Goal: Task Accomplishment & Management: Use online tool/utility

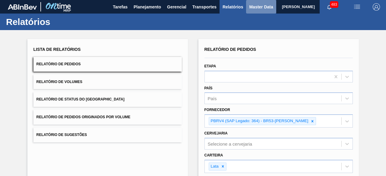
click at [257, 10] on span "Master Data" at bounding box center [261, 6] width 24 height 7
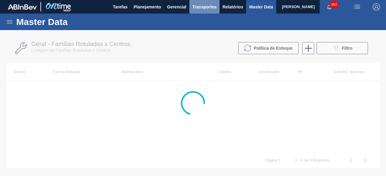
click at [195, 9] on span "Transportes" at bounding box center [204, 6] width 24 height 7
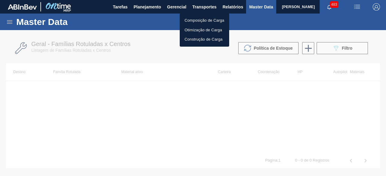
click at [188, 29] on li "Otimização de Carga" at bounding box center [204, 30] width 49 height 10
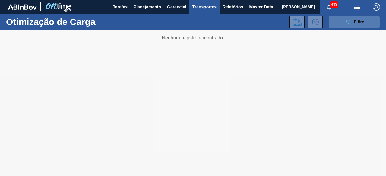
click at [344, 21] on button "089F7B8B-B2A5-4AFE-B5C0-19BA573D28AC Filtro" at bounding box center [354, 22] width 51 height 12
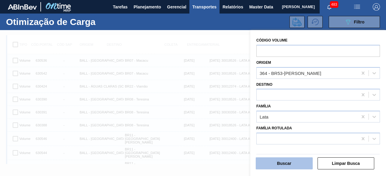
click at [290, 163] on button "Buscar" at bounding box center [284, 164] width 57 height 12
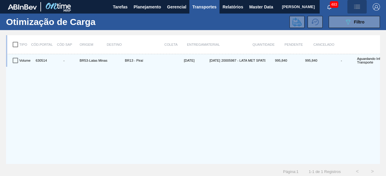
click at [359, 9] on img "button" at bounding box center [356, 6] width 7 height 7
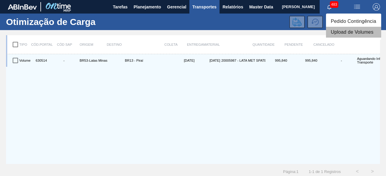
click at [353, 32] on li "Upload de Volumes" at bounding box center [353, 32] width 55 height 11
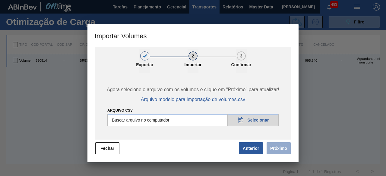
click at [269, 117] on input "Arquivo csv" at bounding box center [192, 120] width 171 height 12
type input "C:\fakepath\Template Subida.csv"
click at [285, 147] on button "Próximo" at bounding box center [279, 149] width 24 height 12
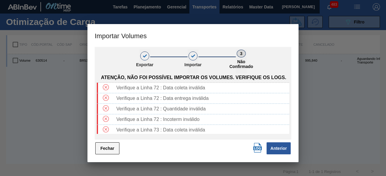
click at [113, 149] on button "Fechar" at bounding box center [107, 149] width 24 height 12
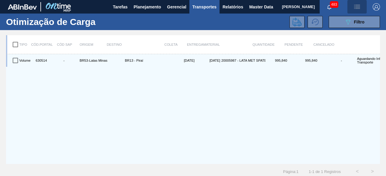
click at [358, 8] on img "button" at bounding box center [356, 6] width 7 height 7
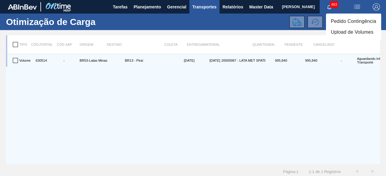
click at [340, 33] on li "Upload de Volumes" at bounding box center [353, 32] width 55 height 11
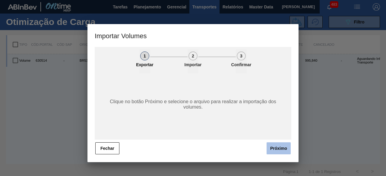
click at [276, 146] on button "Próximo" at bounding box center [279, 149] width 24 height 12
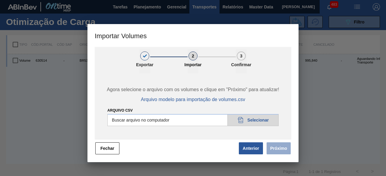
click at [273, 123] on input "Arquivo csv" at bounding box center [192, 120] width 171 height 12
type input "C:\fakepath\Template Subida.csv"
click at [277, 146] on button "Próximo" at bounding box center [279, 149] width 24 height 12
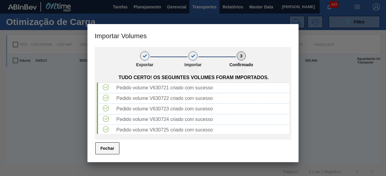
click at [115, 150] on button "Fechar" at bounding box center [107, 149] width 24 height 12
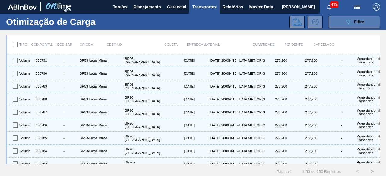
click at [343, 24] on button "089F7B8B-B2A5-4AFE-B5C0-19BA573D28AC Filtro" at bounding box center [354, 22] width 51 height 12
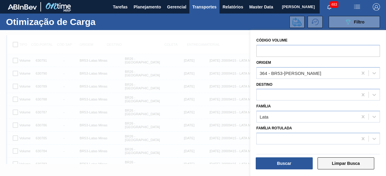
click at [349, 165] on button "Limpar Busca" at bounding box center [346, 164] width 57 height 12
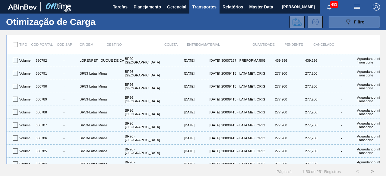
click at [356, 22] on span "Filtro" at bounding box center [359, 22] width 11 height 5
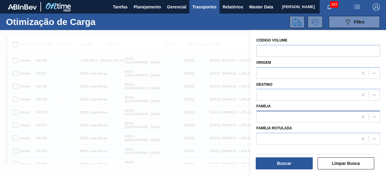
click at [291, 117] on div at bounding box center [307, 117] width 101 height 9
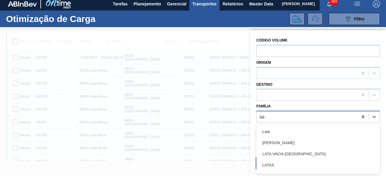
type input "lata"
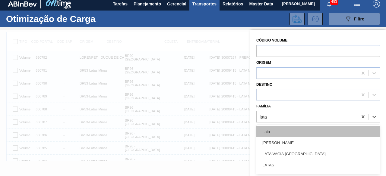
click at [275, 129] on div "Lata" at bounding box center [318, 131] width 124 height 11
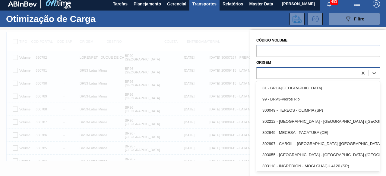
click at [282, 75] on div at bounding box center [307, 73] width 101 height 9
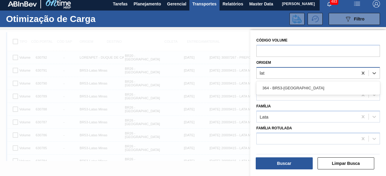
type input "lata"
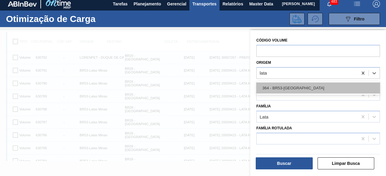
click at [295, 89] on div "364 - BR53-[GEOGRAPHIC_DATA]" at bounding box center [318, 88] width 124 height 11
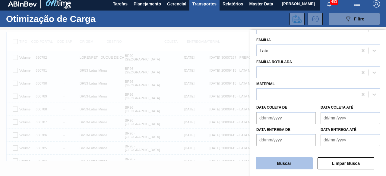
scroll to position [67, 0]
click at [293, 163] on button "Buscar" at bounding box center [284, 164] width 57 height 12
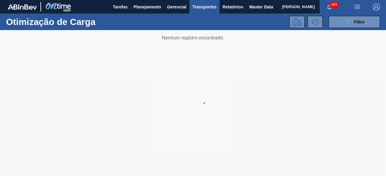
scroll to position [0, 0]
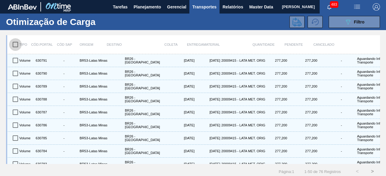
click at [14, 44] on input "checkbox" at bounding box center [15, 44] width 13 height 13
checkbox input "true"
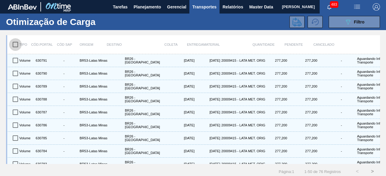
checkbox input "true"
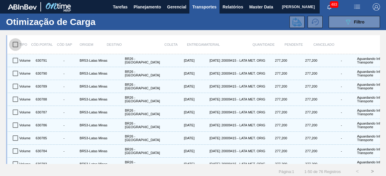
checkbox input "true"
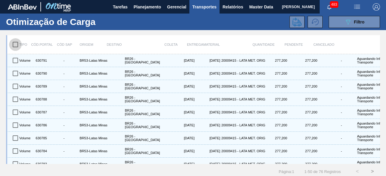
checkbox input "true"
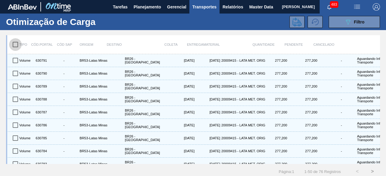
checkbox input "true"
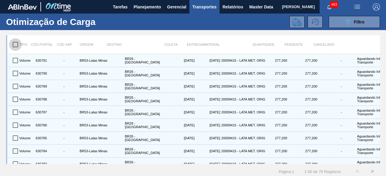
checkbox input "true"
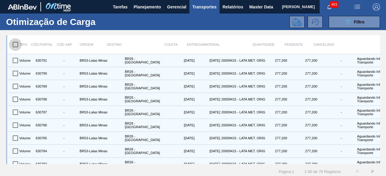
checkbox input "true"
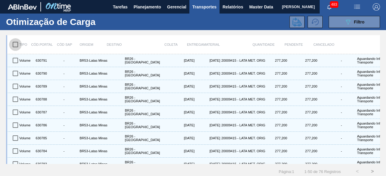
checkbox input "true"
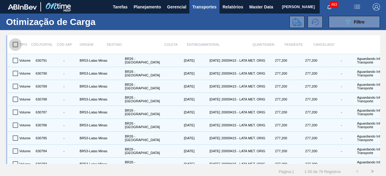
checkbox input "true"
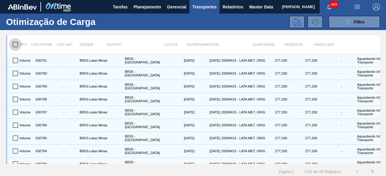
checkbox input "true"
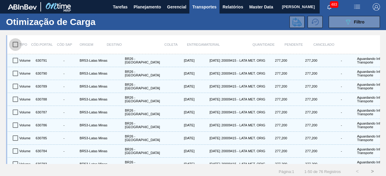
checkbox input "true"
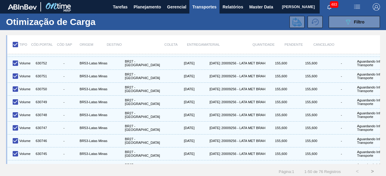
scroll to position [537, 0]
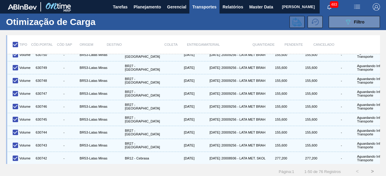
click at [295, 23] on icon at bounding box center [297, 21] width 9 height 9
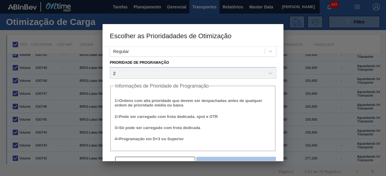
scroll to position [23, 0]
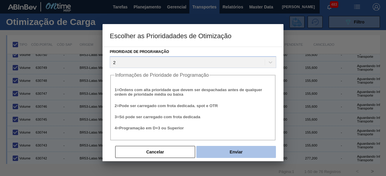
click at [249, 152] on button "Enviar" at bounding box center [236, 152] width 80 height 12
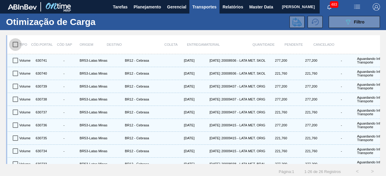
click at [14, 43] on input "checkbox" at bounding box center [15, 44] width 13 height 13
checkbox input "true"
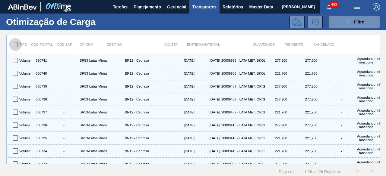
checkbox input "true"
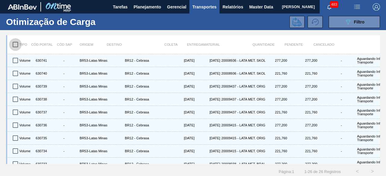
checkbox input "true"
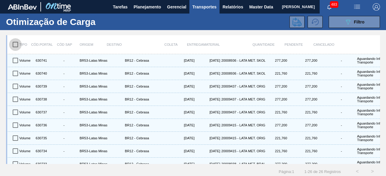
checkbox input "true"
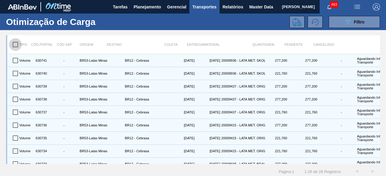
checkbox input "true"
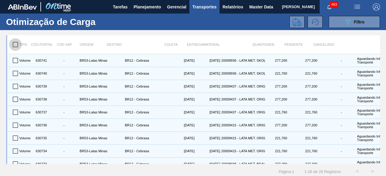
checkbox input "true"
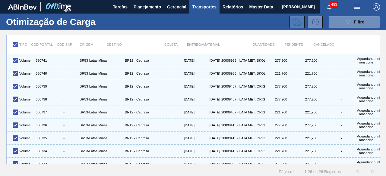
click at [296, 23] on icon at bounding box center [297, 21] width 9 height 9
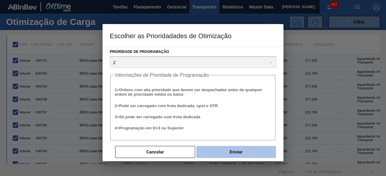
click at [239, 153] on button "Enviar" at bounding box center [236, 152] width 80 height 12
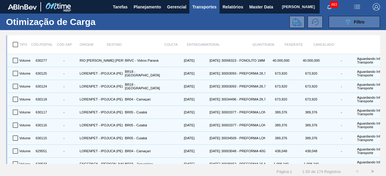
click at [347, 22] on icon "089F7B8B-B2A5-4AFE-B5C0-19BA573D28AC" at bounding box center [347, 21] width 7 height 7
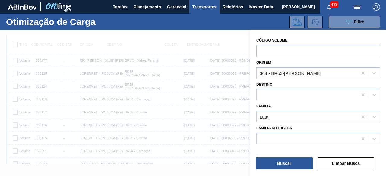
click at [239, 32] on div at bounding box center [193, 118] width 386 height 176
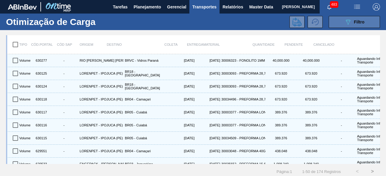
click at [359, 21] on span "Filtro" at bounding box center [359, 22] width 11 height 5
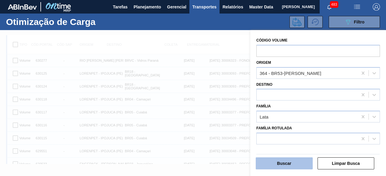
click at [303, 164] on button "Buscar" at bounding box center [284, 164] width 57 height 12
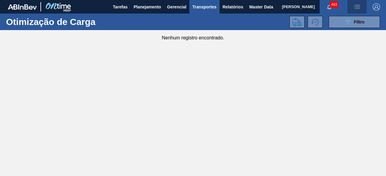
click at [358, 7] on img "button" at bounding box center [356, 6] width 7 height 7
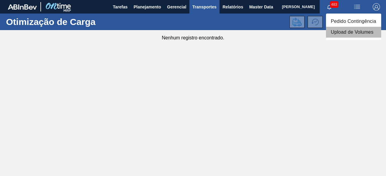
click at [348, 32] on li "Upload de Volumes" at bounding box center [353, 32] width 55 height 11
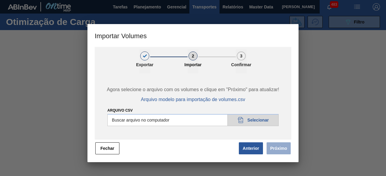
click at [268, 118] on input "Arquivo csv" at bounding box center [192, 120] width 171 height 12
type input "C:\fakepath\Subida Ball D0 + D3 15.10.csv"
click at [275, 147] on button "Próximo" at bounding box center [279, 149] width 24 height 12
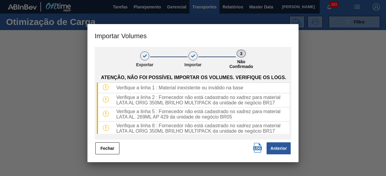
click at [257, 151] on img "button" at bounding box center [258, 148] width 10 height 10
click at [107, 150] on button "Fechar" at bounding box center [107, 149] width 24 height 12
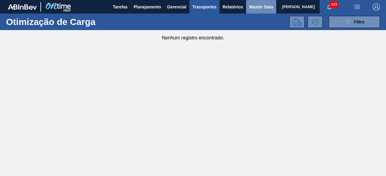
click at [258, 8] on span "Master Data" at bounding box center [261, 6] width 24 height 7
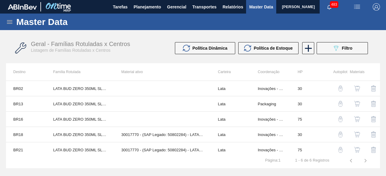
click at [5, 20] on div "Master Data" at bounding box center [193, 22] width 386 height 17
click at [10, 24] on icon at bounding box center [9, 21] width 7 height 7
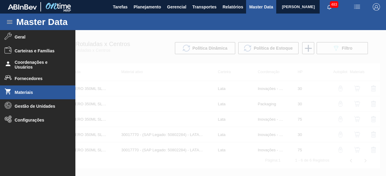
click at [37, 97] on li "Materiais" at bounding box center [37, 93] width 75 height 14
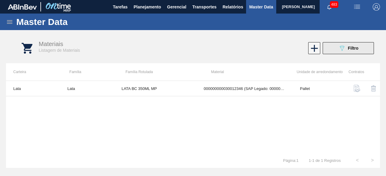
click at [350, 50] on span "Filtro" at bounding box center [353, 48] width 11 height 5
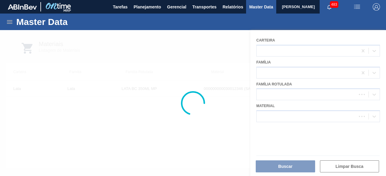
click at [297, 119] on div at bounding box center [193, 103] width 386 height 146
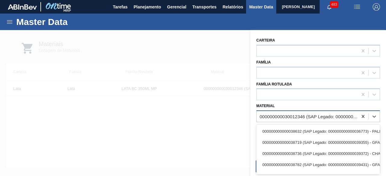
click at [297, 119] on div "000000000030012346 (SAP Legado: 000000000050798746) - LATA AL. 350ML BC MP 429" at bounding box center [309, 116] width 99 height 5
paste input "30033877"
type input "30033877"
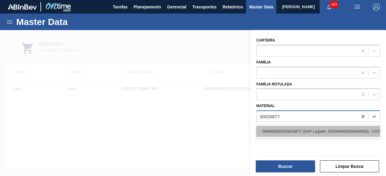
click at [301, 131] on div "000000000030033877 (SAP Legado: 000000000050840455) - LATA AL BUD 269ML MP 249" at bounding box center [318, 131] width 124 height 11
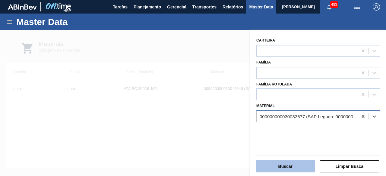
click at [299, 168] on button "Buscar" at bounding box center [285, 167] width 59 height 12
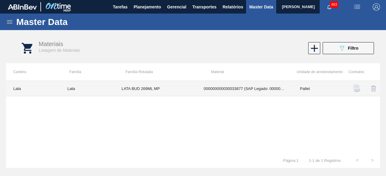
click at [177, 88] on td "LATA BUD 269ML MP" at bounding box center [155, 88] width 82 height 15
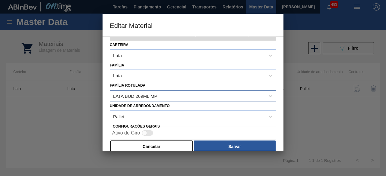
scroll to position [25, 0]
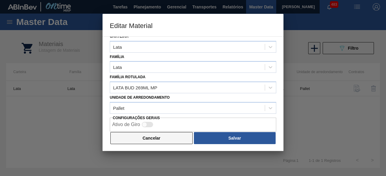
click at [176, 140] on button "Cancelar" at bounding box center [151, 138] width 82 height 12
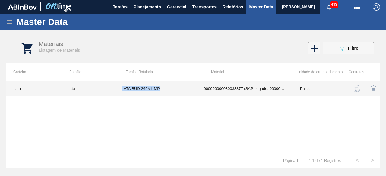
drag, startPoint x: 121, startPoint y: 88, endPoint x: 162, endPoint y: 91, distance: 41.5
click at [162, 91] on td "LATA BUD 269ML MP" at bounding box center [155, 88] width 82 height 15
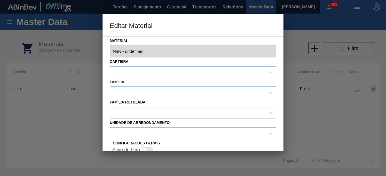
type input "30033877 - 000000000030033877 (SAP Legado: 000000000050840455) - LATA AL BUD 26…"
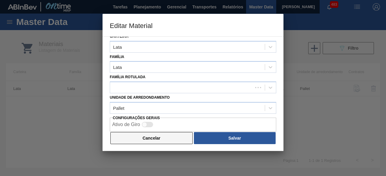
click at [163, 137] on button "Cancelar" at bounding box center [151, 138] width 82 height 12
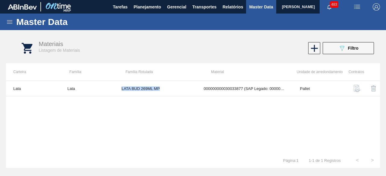
copy td "LATA BUD 269ML MP"
click at [350, 52] on div "089F7B8B-B2A5-4AFE-B5C0-19BA573D28AC Filtro" at bounding box center [348, 48] width 20 height 7
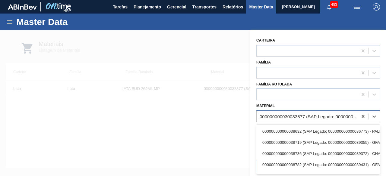
click at [321, 114] on div "000000000030033877 (SAP Legado: 000000000050840455) - LATA AL BUD 269ML MP 249" at bounding box center [309, 116] width 99 height 5
paste input "30034410"
type input "30034410"
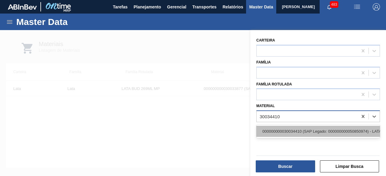
click at [305, 128] on div "000000000030034410 (SAP Legado: 000000000050850974) - LATA AL ORIG 350ML BRILHO…" at bounding box center [318, 131] width 124 height 11
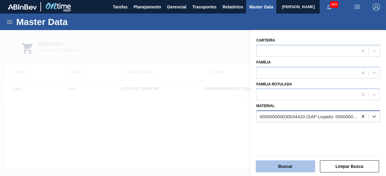
click at [302, 169] on button "Buscar" at bounding box center [285, 167] width 59 height 12
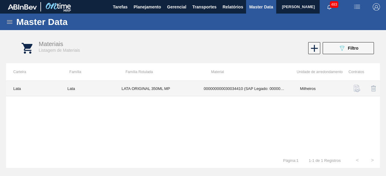
click at [208, 84] on td "000000000030034410 (SAP Legado: 000000000050850974) - LATA AL ORIG 350ML BRILHO…" at bounding box center [245, 88] width 96 height 15
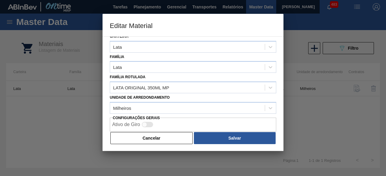
drag, startPoint x: 173, startPoint y: 136, endPoint x: 294, endPoint y: 46, distance: 150.8
click at [173, 136] on button "Cancelar" at bounding box center [151, 138] width 82 height 12
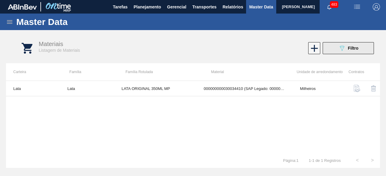
click at [344, 50] on icon "089F7B8B-B2A5-4AFE-B5C0-19BA573D28AC" at bounding box center [341, 48] width 7 height 7
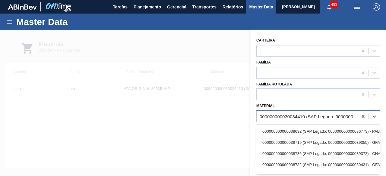
click at [277, 115] on div "000000000030034410 (SAP Legado: 000000000050850974) - LATA AL ORIG 350ML BRILHO…" at bounding box center [309, 116] width 99 height 5
paste input "30036912"
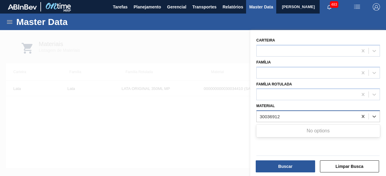
type input "30036912"
click at [229, 115] on div at bounding box center [193, 118] width 386 height 176
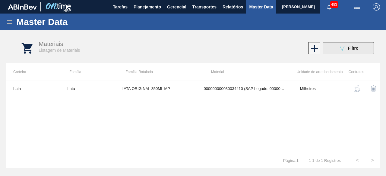
click at [353, 49] on span "Filtro" at bounding box center [353, 48] width 11 height 5
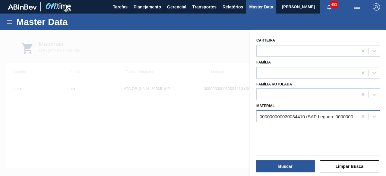
drag, startPoint x: 199, startPoint y: 109, endPoint x: 194, endPoint y: 71, distance: 39.2
click at [200, 106] on div at bounding box center [193, 118] width 386 height 176
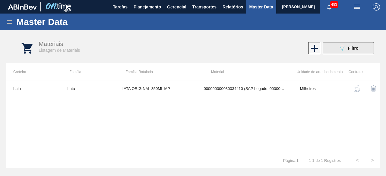
click at [343, 50] on icon "089F7B8B-B2A5-4AFE-B5C0-19BA573D28AC" at bounding box center [341, 48] width 7 height 7
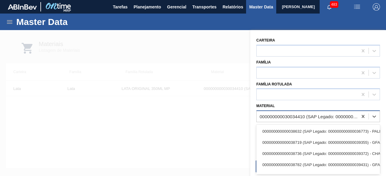
click at [302, 116] on div "000000000030034410 (SAP Legado: 000000000050850974) - LATA AL ORIG 350ML BRILHO…" at bounding box center [309, 116] width 99 height 5
paste input "30036912"
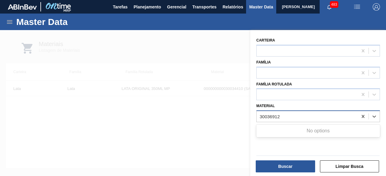
type input "30036912"
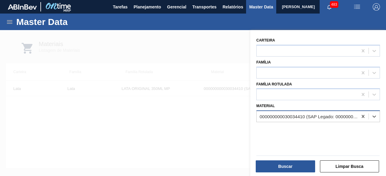
click at [274, 113] on div "000000000030034410 (SAP Legado: 000000000050850974) - LATA AL ORIG 350ML BRILHO…" at bounding box center [307, 116] width 101 height 9
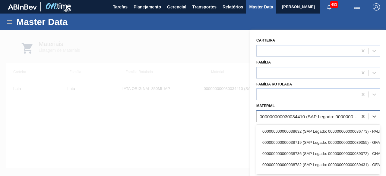
paste input "30012403"
type input "30012403"
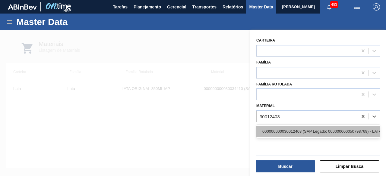
click at [277, 129] on div "000000000030012403 (SAP Legado: 000000000050798769) - LATA AL. 350ML SUBZERO 429" at bounding box center [318, 131] width 124 height 11
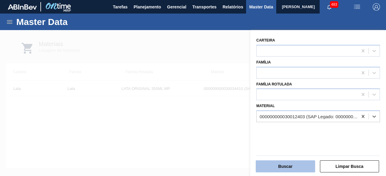
click at [283, 167] on button "Buscar" at bounding box center [285, 167] width 59 height 12
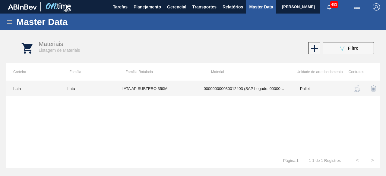
click at [199, 85] on td "000000000030012403 (SAP Legado: 000000000050798769) - LATA AL. 350ML SUBZERO 429" at bounding box center [245, 88] width 96 height 15
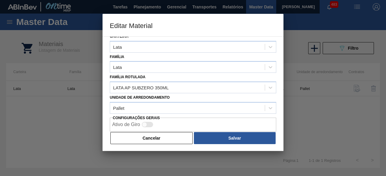
drag, startPoint x: 161, startPoint y: 135, endPoint x: 290, endPoint y: 70, distance: 144.0
click at [163, 134] on button "Cancelar" at bounding box center [151, 138] width 82 height 12
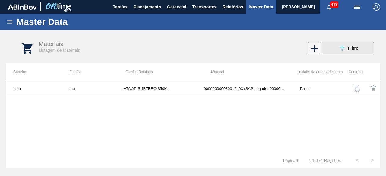
click at [334, 53] on button "089F7B8B-B2A5-4AFE-B5C0-19BA573D28AC Filtro" at bounding box center [348, 48] width 51 height 12
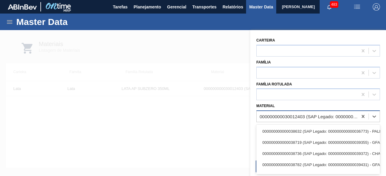
click at [288, 114] on div "000000000030012403 (SAP Legado: 000000000050798769) - LATA AL. 350ML SUBZERO 429" at bounding box center [309, 116] width 99 height 5
paste input "30012346"
type input "30012346"
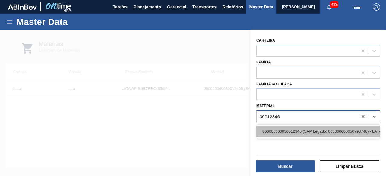
click at [286, 132] on div "000000000030012346 (SAP Legado: 000000000050798746) - LATA AL. 350ML BC MP 429" at bounding box center [318, 131] width 124 height 11
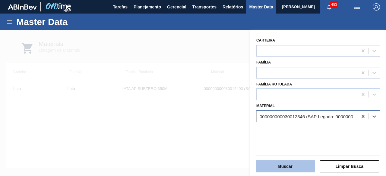
click at [286, 168] on button "Buscar" at bounding box center [285, 167] width 59 height 12
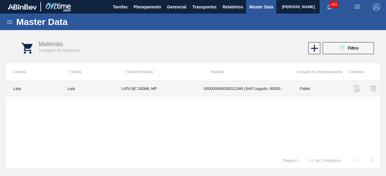
click at [169, 85] on td "LATA BC 350ML MP" at bounding box center [155, 88] width 82 height 15
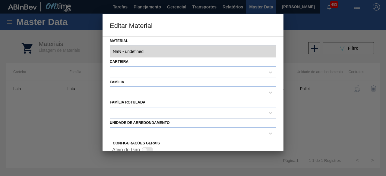
type input "30012346 - 000000000030012346 (SAP Legado: 000000000050798746) - LATA AL. 350ML…"
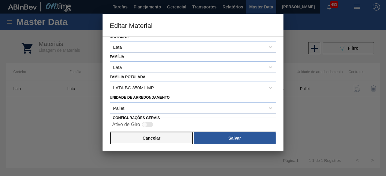
click at [177, 137] on button "Cancelar" at bounding box center [151, 138] width 82 height 12
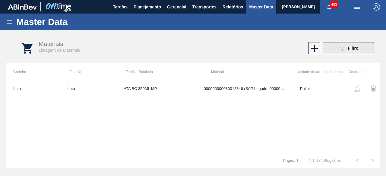
click at [328, 50] on button "089F7B8B-B2A5-4AFE-B5C0-19BA573D28AC Filtro" at bounding box center [348, 48] width 51 height 12
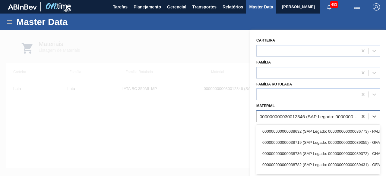
click at [307, 114] on div "000000000030012346 (SAP Legado: 000000000050798746) - LATA AL. 350ML BC MP 429" at bounding box center [309, 116] width 99 height 5
paste input "30012385"
type input "30012385"
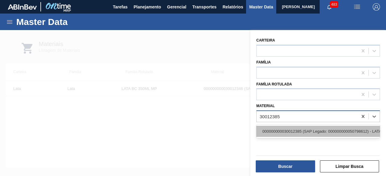
click at [303, 129] on div "000000000030012385 (SAP Legado: 000000000050798612) - LATA AL. 269ML AP 429" at bounding box center [318, 131] width 124 height 11
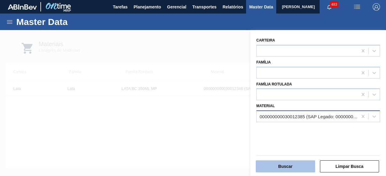
click at [293, 166] on button "Buscar" at bounding box center [285, 167] width 59 height 12
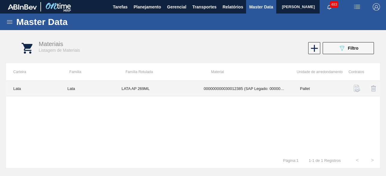
click at [179, 93] on td "LATA AP 269ML" at bounding box center [155, 88] width 82 height 15
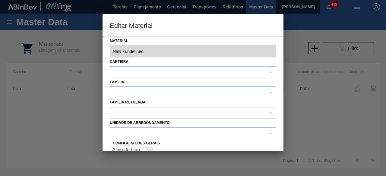
type input "30012385 - 000000000030012385 (SAP Legado: 000000000050798612) - LATA AL. 269ML…"
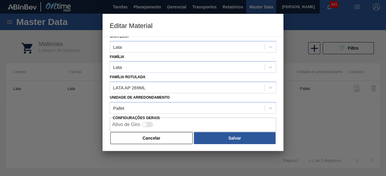
click at [177, 139] on button "Cancelar" at bounding box center [151, 138] width 82 height 12
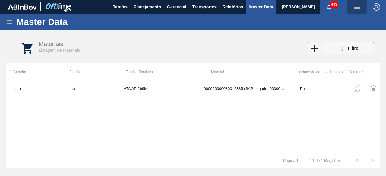
click at [357, 8] on img "button" at bounding box center [356, 6] width 7 height 7
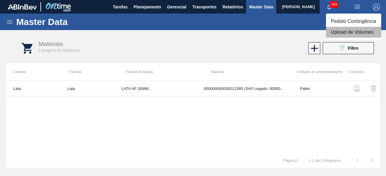
click at [346, 33] on li "Upload de Volumes" at bounding box center [353, 32] width 55 height 11
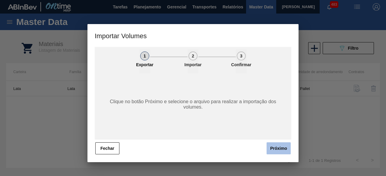
click at [282, 151] on button "Próximo" at bounding box center [279, 149] width 24 height 12
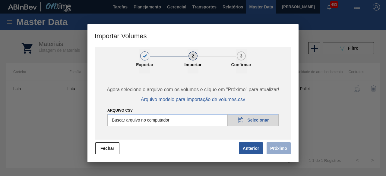
click at [270, 121] on input "Arquivo csv" at bounding box center [192, 120] width 171 height 12
type input "C:\fakepath\Subida Ball D0 + D3 15.10.csv"
click at [277, 149] on button "Próximo" at bounding box center [279, 149] width 24 height 12
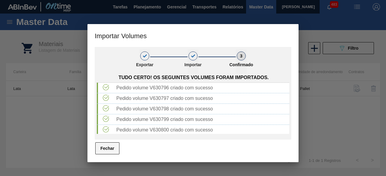
click at [114, 150] on button "Fechar" at bounding box center [107, 149] width 24 height 12
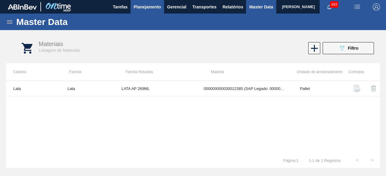
click at [148, 7] on span "Planejamento" at bounding box center [147, 6] width 27 height 7
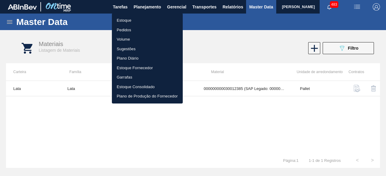
click at [127, 30] on li "Pedidos" at bounding box center [147, 30] width 71 height 10
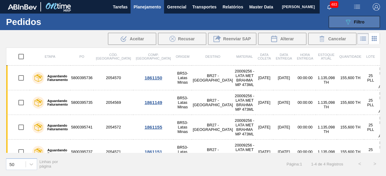
click at [355, 22] on span "Filtro" at bounding box center [359, 22] width 11 height 5
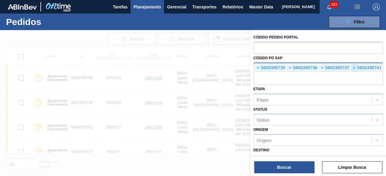
click at [353, 67] on span "×" at bounding box center [354, 68] width 6 height 7
click at [322, 68] on span "×" at bounding box center [322, 68] width 6 height 7
click at [290, 67] on span "×" at bounding box center [290, 68] width 6 height 7
click at [259, 68] on span "×" at bounding box center [258, 68] width 6 height 7
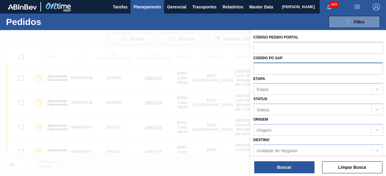
click at [259, 68] on input "text" at bounding box center [318, 68] width 130 height 11
paste input "5800395265"
type input "5800395265"
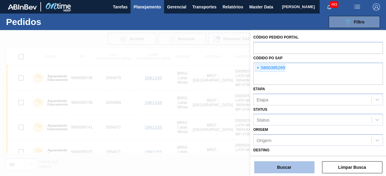
click at [280, 165] on button "Buscar" at bounding box center [284, 168] width 60 height 12
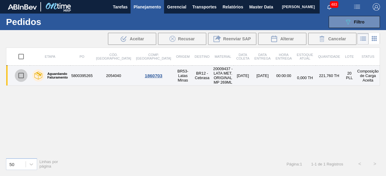
click at [20, 74] on input "checkbox" at bounding box center [21, 75] width 13 height 13
checkbox input "true"
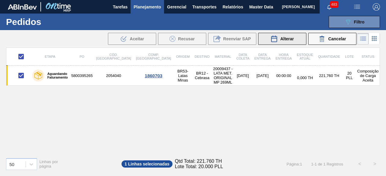
click at [278, 40] on div "Alterar" at bounding box center [282, 38] width 23 height 7
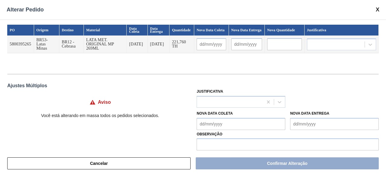
click at [231, 123] on Coleta "Nova Data Coleta" at bounding box center [241, 124] width 89 height 12
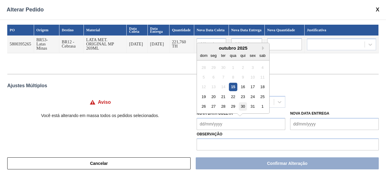
click at [239, 109] on div "30" at bounding box center [243, 107] width 8 height 8
type Coleta "[DATE]"
type input "[DATE]"
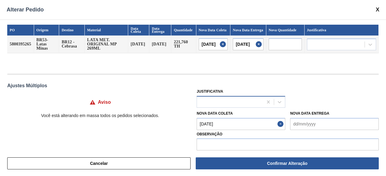
click at [258, 105] on div at bounding box center [230, 102] width 66 height 9
type input "abi"
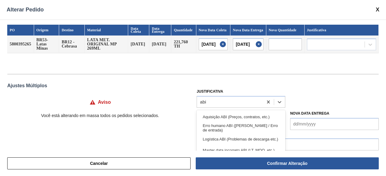
scroll to position [39, 0]
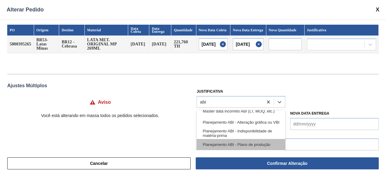
click at [253, 145] on div "Planejamento ABI - Plano de produção" at bounding box center [241, 144] width 89 height 11
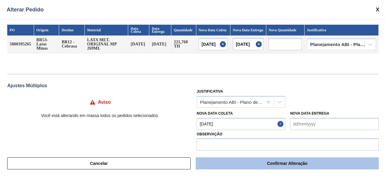
click at [287, 162] on button "Confirmar Alteração" at bounding box center [287, 164] width 183 height 12
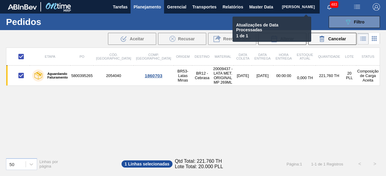
checkbox input "false"
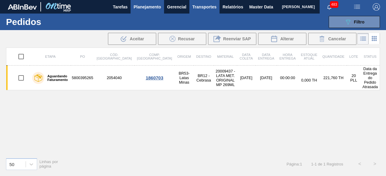
click at [213, 7] on span "Transportes" at bounding box center [204, 6] width 24 height 7
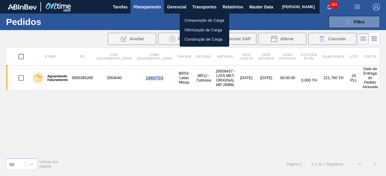
click at [189, 32] on li "Otimização de Carga" at bounding box center [204, 30] width 49 height 10
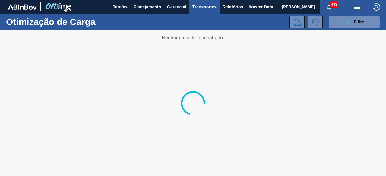
click at [354, 6] on img "button" at bounding box center [356, 6] width 7 height 7
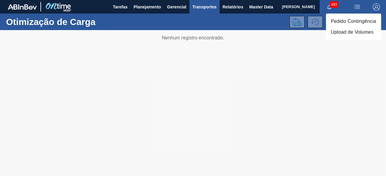
click at [341, 33] on li "Upload de Volumes" at bounding box center [353, 32] width 55 height 11
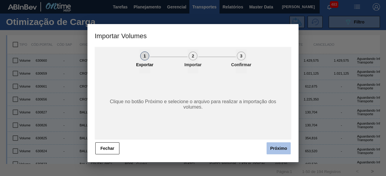
click at [274, 150] on button "Próximo" at bounding box center [279, 149] width 24 height 12
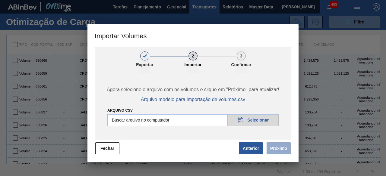
click at [258, 120] on input "Arquivo csv" at bounding box center [192, 120] width 171 height 12
type input "C:\fakepath\Template Subida.csv"
click at [279, 152] on button "Próximo" at bounding box center [279, 149] width 24 height 12
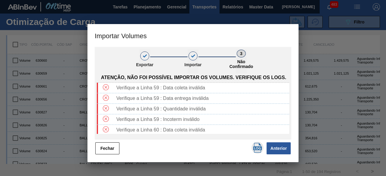
click at [257, 147] on img "button" at bounding box center [258, 148] width 10 height 10
click at [107, 149] on button "Fechar" at bounding box center [107, 149] width 24 height 12
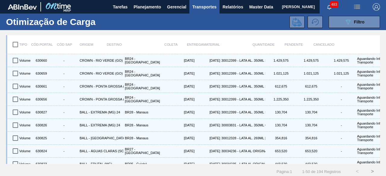
click at [355, 7] on img "button" at bounding box center [356, 6] width 7 height 7
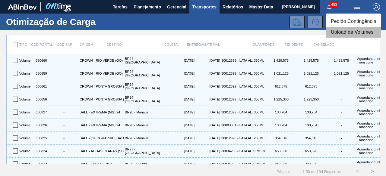
click at [349, 32] on li "Upload de Volumes" at bounding box center [353, 32] width 55 height 11
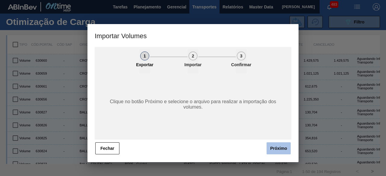
click at [280, 149] on button "Próximo" at bounding box center [279, 149] width 24 height 12
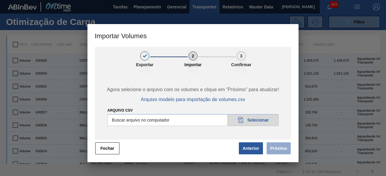
click at [272, 122] on input "Arquivo csv" at bounding box center [192, 120] width 171 height 12
type input "C:\fakepath\Template Subida.csv"
click at [283, 149] on button "Próximo" at bounding box center [279, 149] width 24 height 12
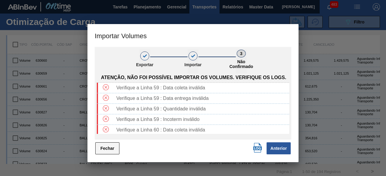
click at [111, 147] on button "Fechar" at bounding box center [107, 149] width 24 height 12
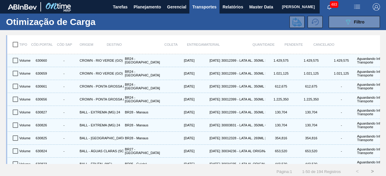
click at [356, 9] on img "button" at bounding box center [356, 6] width 7 height 7
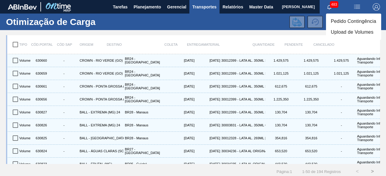
click at [347, 33] on li "Upload de Volumes" at bounding box center [353, 32] width 55 height 11
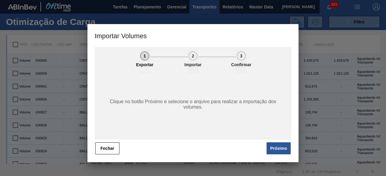
click at [285, 148] on button "Próximo" at bounding box center [279, 149] width 24 height 12
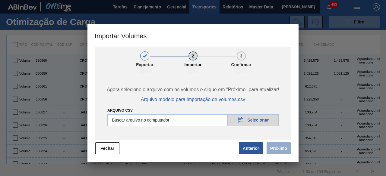
click at [271, 122] on input "Arquivo csv" at bounding box center [192, 120] width 171 height 12
type input "C:\fakepath\Template Subida.csv"
click at [275, 148] on button "Próximo" at bounding box center [279, 149] width 24 height 12
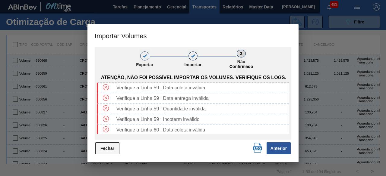
click at [113, 149] on button "Fechar" at bounding box center [107, 149] width 24 height 12
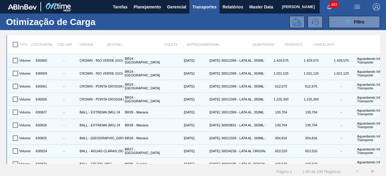
click at [359, 7] on img "button" at bounding box center [356, 6] width 7 height 7
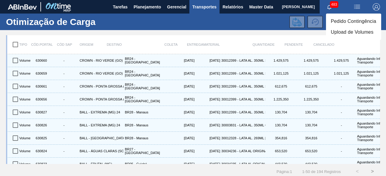
click at [348, 33] on li "Upload de Volumes" at bounding box center [353, 32] width 55 height 11
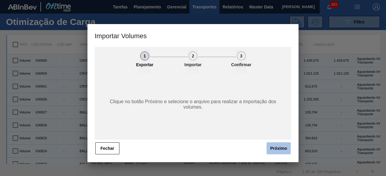
click at [281, 149] on button "Próximo" at bounding box center [279, 149] width 24 height 12
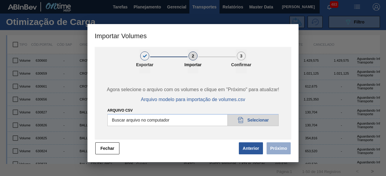
click at [262, 122] on input "Arquivo csv" at bounding box center [192, 120] width 171 height 12
type input "C:\fakepath\Template Subida.csv"
click at [280, 150] on button "Próximo" at bounding box center [279, 149] width 24 height 12
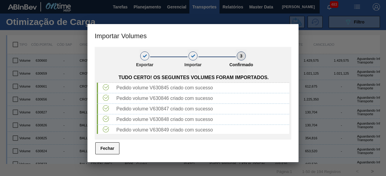
click at [111, 151] on button "Fechar" at bounding box center [107, 149] width 24 height 12
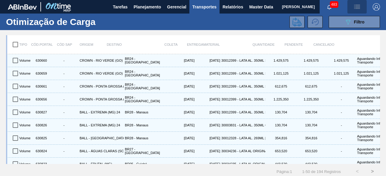
click at [361, 7] on span "button" at bounding box center [357, 6] width 14 height 7
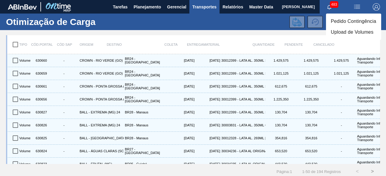
click at [352, 32] on li "Upload de Volumes" at bounding box center [353, 32] width 55 height 11
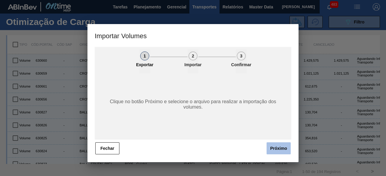
click at [282, 152] on button "Próximo" at bounding box center [279, 149] width 24 height 12
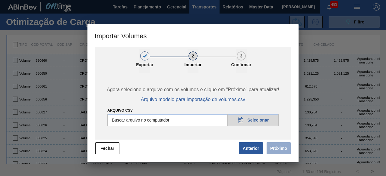
click at [266, 121] on input "Arquivo csv" at bounding box center [192, 120] width 171 height 12
type input "C:\fakepath\Subida Canpack Fort. + Itumb 15.10.csv"
click at [286, 150] on button "Próximo" at bounding box center [279, 149] width 24 height 12
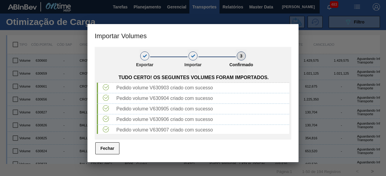
click at [105, 150] on button "Fechar" at bounding box center [107, 149] width 24 height 12
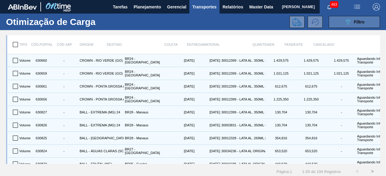
click at [352, 22] on div "089F7B8B-B2A5-4AFE-B5C0-19BA573D28AC Filtro" at bounding box center [354, 21] width 20 height 7
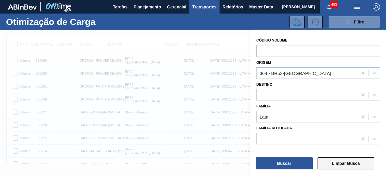
click at [349, 164] on button "Limpar Busca" at bounding box center [346, 164] width 57 height 12
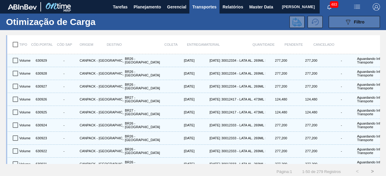
click at [344, 19] on icon "089F7B8B-B2A5-4AFE-B5C0-19BA573D28AC" at bounding box center [347, 21] width 7 height 7
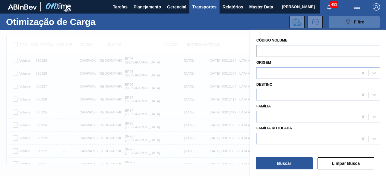
click at [344, 19] on icon "089F7B8B-B2A5-4AFE-B5C0-19BA573D28AC" at bounding box center [347, 21] width 7 height 7
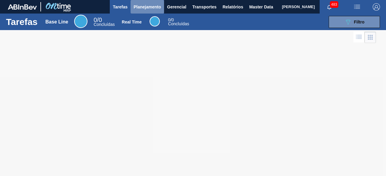
click at [145, 6] on span "Planejamento" at bounding box center [147, 6] width 27 height 7
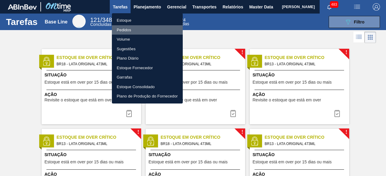
click at [129, 29] on li "Pedidos" at bounding box center [147, 30] width 71 height 10
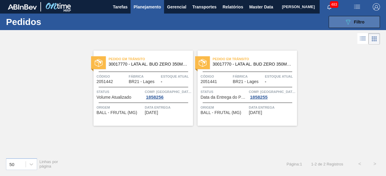
click at [365, 23] on button "089F7B8B-B2A5-4AFE-B5C0-19BA573D28AC Filtro" at bounding box center [354, 22] width 51 height 12
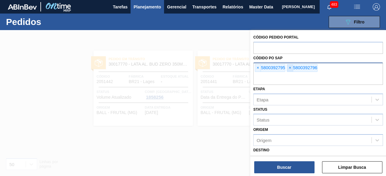
click at [290, 67] on span "×" at bounding box center [290, 68] width 6 height 7
click at [258, 66] on span "×" at bounding box center [258, 68] width 6 height 7
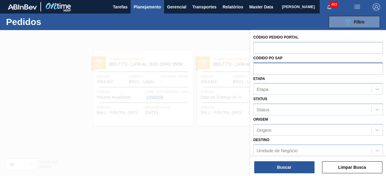
paste input "text"
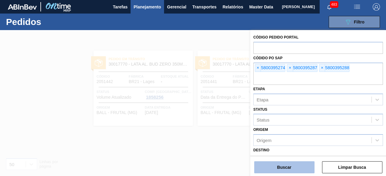
click at [293, 167] on button "Buscar" at bounding box center [284, 168] width 60 height 12
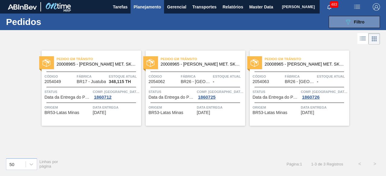
click at [362, 36] on icon at bounding box center [363, 36] width 5 height 0
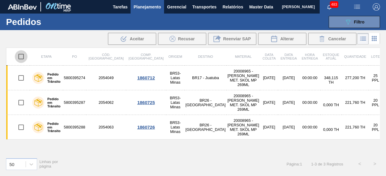
click at [22, 56] on input "checkbox" at bounding box center [21, 56] width 13 height 13
checkbox input "true"
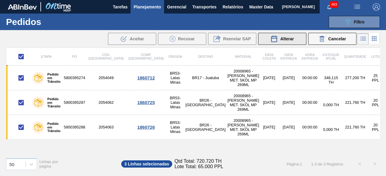
click at [284, 39] on span "Alterar" at bounding box center [287, 38] width 14 height 5
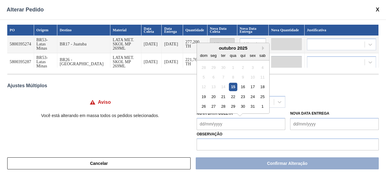
click at [220, 126] on Coleta "Nova Data Coleta" at bounding box center [241, 124] width 89 height 12
type Coleta "14/10/2025"
click at [314, 128] on Entrega "Nova Data Entrega" at bounding box center [334, 124] width 89 height 12
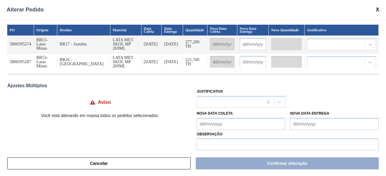
click at [364, 88] on div "Justificativa" at bounding box center [288, 97] width 182 height 21
click at [255, 125] on Coleta "Nova Data Coleta" at bounding box center [241, 124] width 89 height 12
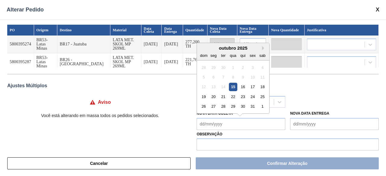
click at [222, 88] on div "14" at bounding box center [223, 87] width 8 height 8
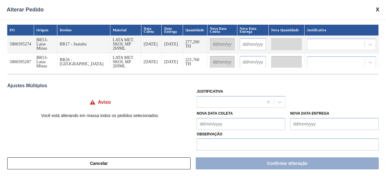
click at [312, 83] on div "PO Origem Destino Material Data Coleta Data Entrega Quantidade Nova Data Coleta…" at bounding box center [193, 85] width 386 height 131
click at [247, 126] on Coleta "Nova Data Coleta" at bounding box center [241, 124] width 89 height 12
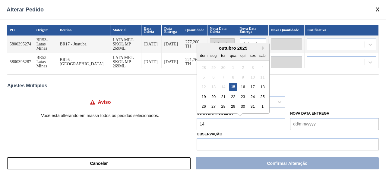
type Coleta "14"
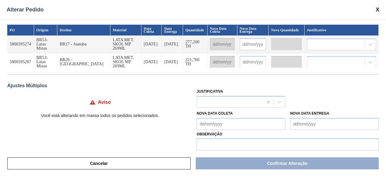
click at [298, 91] on div "Justificativa" at bounding box center [288, 97] width 182 height 21
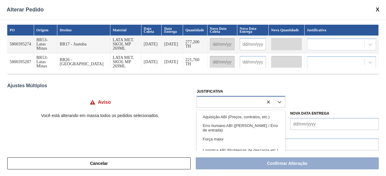
click at [226, 101] on div at bounding box center [230, 102] width 66 height 9
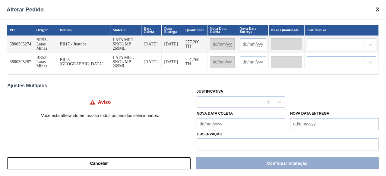
drag, startPoint x: 162, startPoint y: 102, endPoint x: 228, endPoint y: 117, distance: 67.2
click at [162, 102] on div "Aviso" at bounding box center [100, 102] width 186 height 18
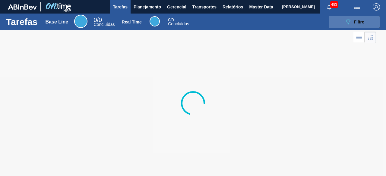
click at [346, 21] on icon at bounding box center [348, 22] width 5 height 5
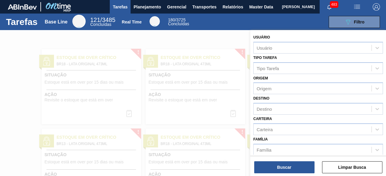
click at [228, 39] on div at bounding box center [193, 118] width 386 height 176
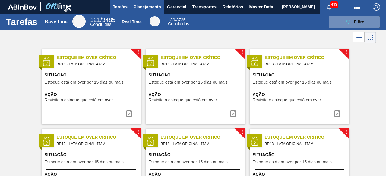
click at [151, 8] on span "Planejamento" at bounding box center [147, 6] width 27 height 7
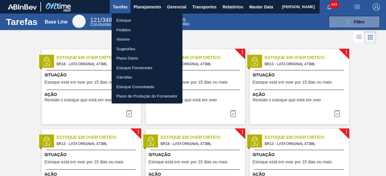
click at [127, 22] on li "Estoque" at bounding box center [147, 21] width 71 height 10
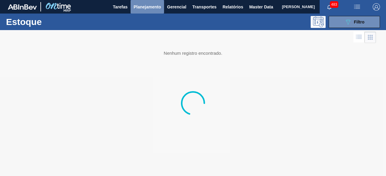
click at [145, 6] on span "Planejamento" at bounding box center [147, 6] width 27 height 7
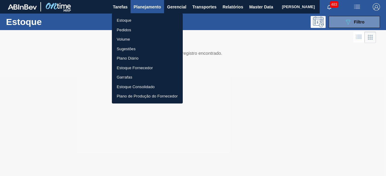
click at [132, 30] on li "Pedidos" at bounding box center [147, 30] width 71 height 10
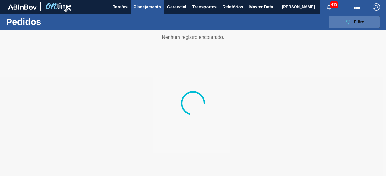
click at [350, 19] on icon "089F7B8B-B2A5-4AFE-B5C0-19BA573D28AC" at bounding box center [347, 21] width 7 height 7
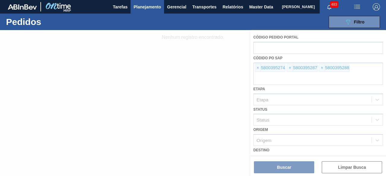
click at [320, 68] on div at bounding box center [193, 103] width 386 height 146
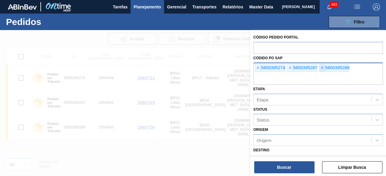
click at [321, 68] on span "×" at bounding box center [322, 68] width 6 height 7
click at [290, 65] on span "×" at bounding box center [290, 68] width 6 height 7
click at [258, 67] on span "×" at bounding box center [258, 68] width 6 height 7
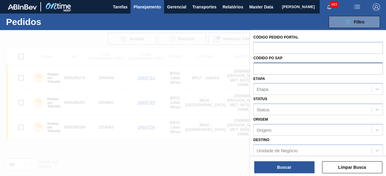
paste input "text"
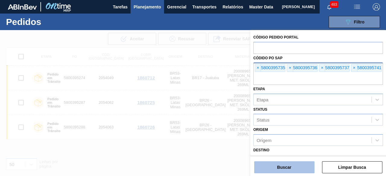
click at [305, 168] on button "Buscar" at bounding box center [284, 168] width 60 height 12
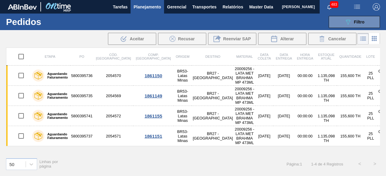
click at [22, 56] on input "checkbox" at bounding box center [21, 56] width 13 height 13
checkbox input "true"
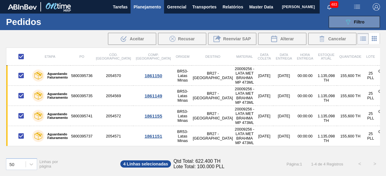
checkbox input "true"
click at [295, 39] on button "Alterar" at bounding box center [282, 39] width 48 height 12
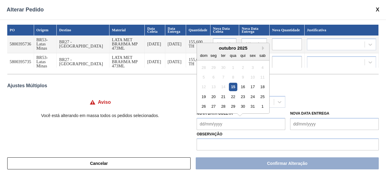
click at [258, 122] on Coleta "Nova Data Coleta" at bounding box center [241, 124] width 89 height 12
click at [213, 96] on div "20" at bounding box center [214, 97] width 8 height 8
type Coleta "[DATE]"
type input "[DATE]"
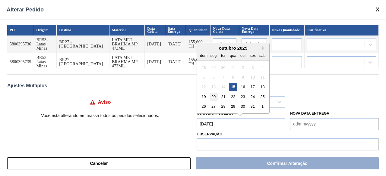
type input "[DATE]"
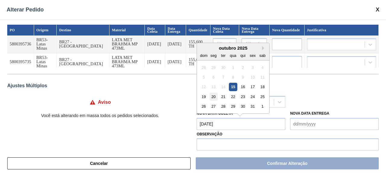
type input "[DATE]"
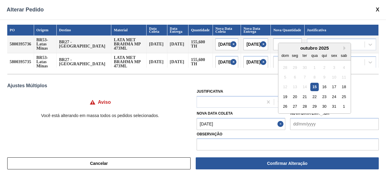
click at [301, 126] on Entrega "Nova Data Entrega" at bounding box center [334, 124] width 89 height 12
click at [295, 97] on div "20" at bounding box center [295, 97] width 8 height 8
type Entrega "[DATE]"
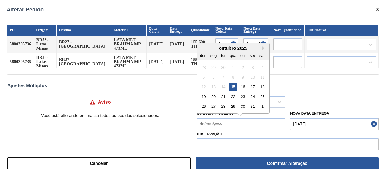
click at [264, 128] on Coleta "Nova Data Coleta" at bounding box center [241, 124] width 89 height 12
click at [212, 100] on div "20" at bounding box center [214, 97] width 8 height 8
type Coleta "[DATE]"
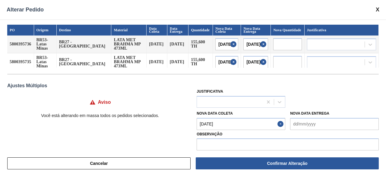
click at [313, 121] on Entrega "Nova Data Entrega" at bounding box center [334, 124] width 89 height 12
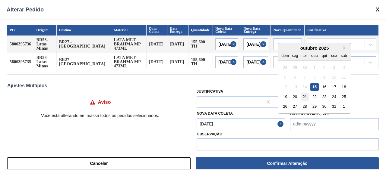
click at [304, 97] on div "21" at bounding box center [305, 97] width 8 height 8
type Entrega "[DATE]"
type input "[DATE]"
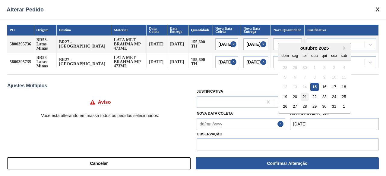
type input "[DATE]"
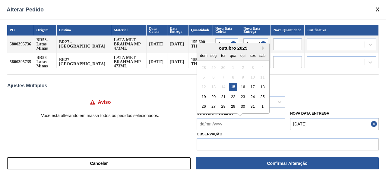
click at [243, 128] on Coleta "Nova Data Coleta" at bounding box center [241, 124] width 89 height 12
click at [212, 97] on div "20" at bounding box center [214, 97] width 8 height 8
type Coleta "[DATE]"
type input "[DATE]"
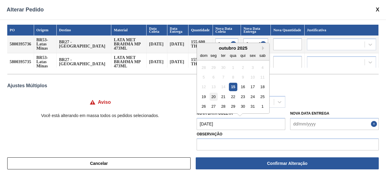
type input "[DATE]"
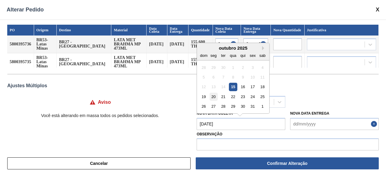
type input "[DATE]"
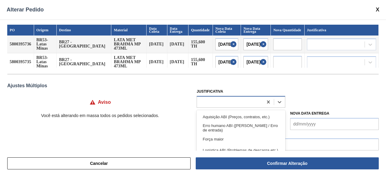
click at [258, 106] on div at bounding box center [230, 102] width 66 height 9
click at [278, 103] on icon at bounding box center [280, 102] width 6 height 6
click at [249, 104] on div at bounding box center [230, 102] width 66 height 9
type input "planejamento abi"
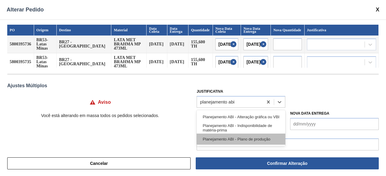
click at [254, 137] on div "Planejamento ABI - Plano de produção" at bounding box center [241, 139] width 89 height 11
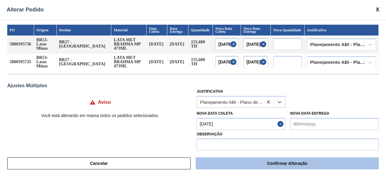
click at [277, 164] on button "Confirmar Alteração" at bounding box center [287, 164] width 183 height 12
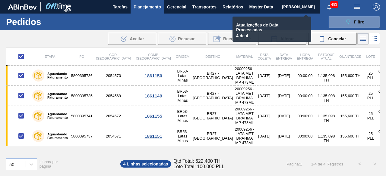
checkbox input "false"
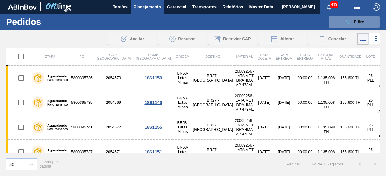
click at [282, 7] on span "[PERSON_NAME]" at bounding box center [298, 7] width 33 height 14
click at [257, 9] on span "Master Data" at bounding box center [261, 6] width 24 height 7
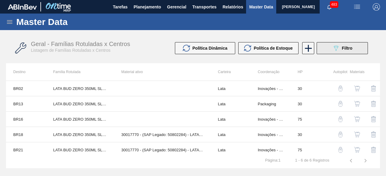
click at [342, 45] on div "089F7B8B-B2A5-4AFE-B5C0-19BA573D28AC Filtro" at bounding box center [342, 48] width 20 height 7
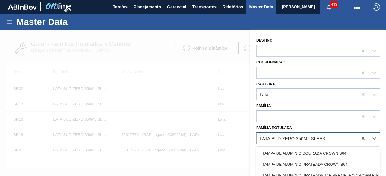
click at [287, 138] on div "LATA BUD ZERO 350ML SLEEK" at bounding box center [293, 138] width 66 height 5
paste Rotulada "LATA BUD 269ML MP"
type Rotulada "LATA BUD 269ML MP"
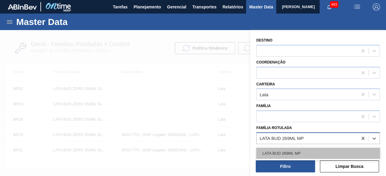
click at [280, 149] on div "LATA BUD 269ML MP" at bounding box center [318, 153] width 124 height 11
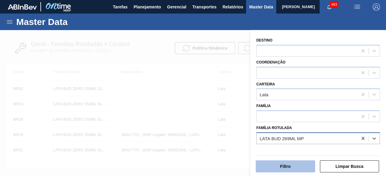
click at [281, 167] on button "Filtro" at bounding box center [285, 167] width 59 height 12
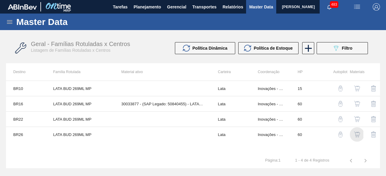
click at [357, 134] on img "button" at bounding box center [357, 135] width 6 height 6
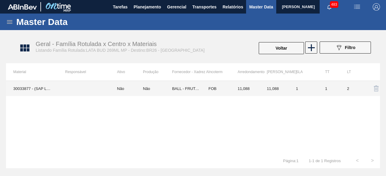
click at [73, 90] on td at bounding box center [84, 88] width 52 height 15
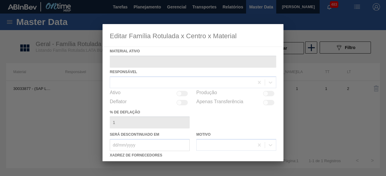
type ativo "30033877 - (SAP Legado: 50840455) - LATA AL BUD 269ML MP 249"
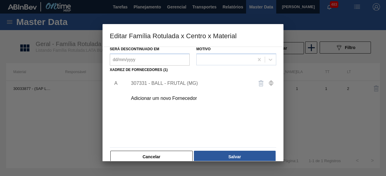
scroll to position [90, 0]
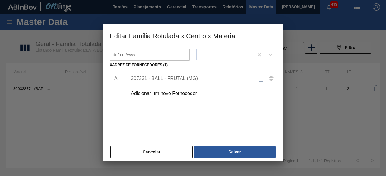
click at [192, 93] on div "Adicionar um novo Fornecedor" at bounding box center [190, 93] width 118 height 5
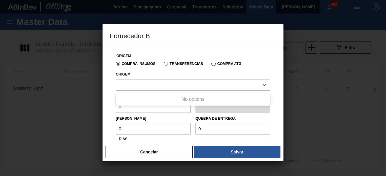
click at [193, 86] on div at bounding box center [187, 85] width 143 height 9
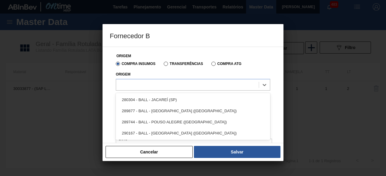
click at [192, 98] on div "280304 - BALL - JACAREÍ (SP)" at bounding box center [193, 99] width 154 height 11
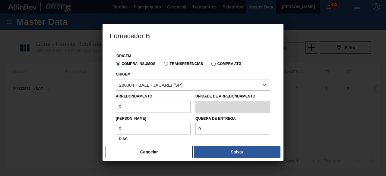
click at [131, 109] on input "0" at bounding box center [153, 107] width 75 height 12
type input "11,088"
click at [157, 128] on input "0" at bounding box center [153, 129] width 75 height 12
type input "11,088"
click at [211, 131] on input "0" at bounding box center [232, 129] width 75 height 12
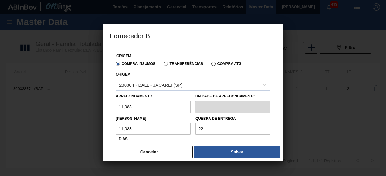
type input "221,76"
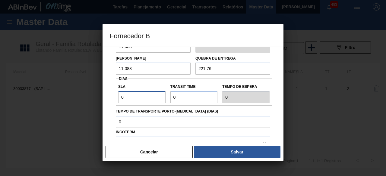
click at [154, 100] on input "0" at bounding box center [141, 97] width 47 height 12
type input "01"
type input "1"
click at [184, 101] on input "Transit Time" at bounding box center [193, 97] width 47 height 12
type input "01"
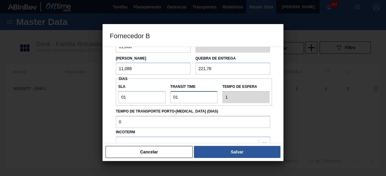
type input "2"
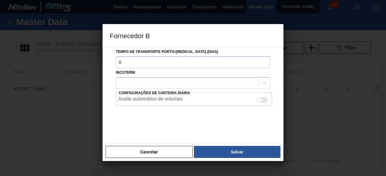
click at [260, 100] on div at bounding box center [259, 100] width 5 height 5
checkbox input "true"
click at [258, 81] on div at bounding box center [187, 83] width 143 height 9
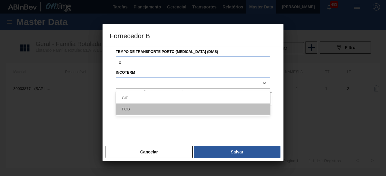
click at [175, 109] on div "FOB" at bounding box center [193, 109] width 154 height 11
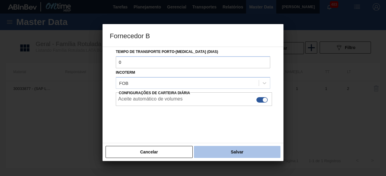
click at [236, 155] on button "Salvar" at bounding box center [237, 152] width 87 height 12
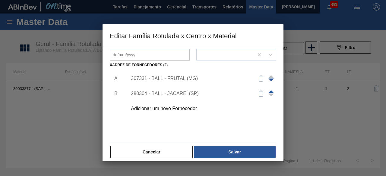
click at [196, 78] on div "307331 - BALL - FRUTAL (MG)" at bounding box center [190, 78] width 118 height 5
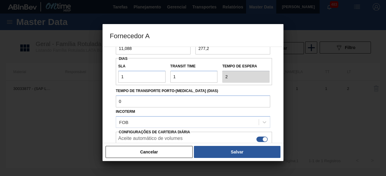
scroll to position [101, 0]
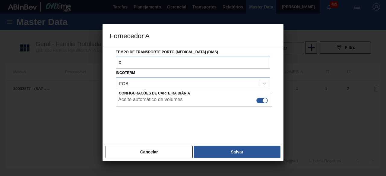
drag, startPoint x: 254, startPoint y: 155, endPoint x: 251, endPoint y: 147, distance: 8.4
click at [255, 154] on button "Salvar" at bounding box center [237, 152] width 87 height 12
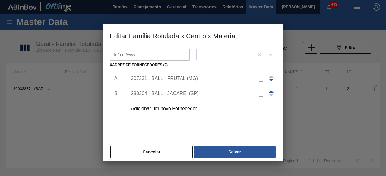
scroll to position [0, 0]
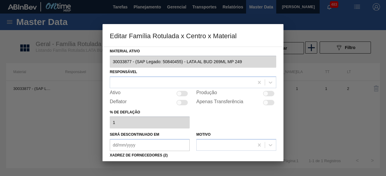
click at [180, 90] on div "Ativo" at bounding box center [150, 93] width 80 height 7
click at [182, 95] on div at bounding box center [181, 93] width 11 height 5
checkbox input "true"
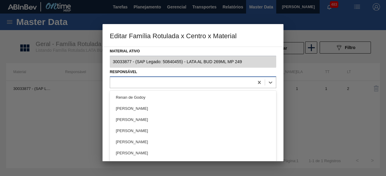
click at [182, 78] on div at bounding box center [182, 82] width 144 height 9
type input "igor"
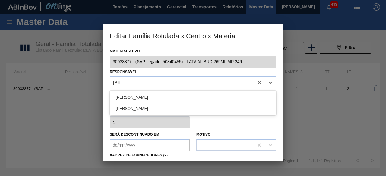
click at [173, 110] on div "IGOR FERREIRA MOURA" at bounding box center [193, 108] width 166 height 11
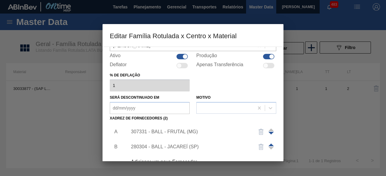
scroll to position [90, 0]
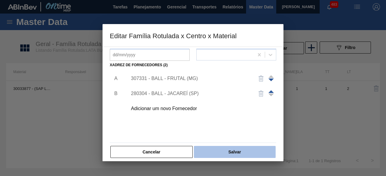
click at [245, 156] on button "Salvar" at bounding box center [235, 152] width 82 height 12
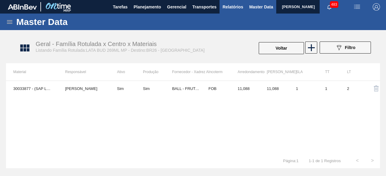
drag, startPoint x: 287, startPoint y: 49, endPoint x: 240, endPoint y: 9, distance: 61.8
click at [287, 49] on button "Voltar" at bounding box center [281, 48] width 45 height 12
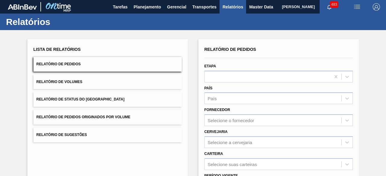
click at [75, 81] on span "Relatório de Volumes" at bounding box center [59, 82] width 46 height 4
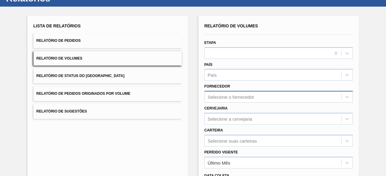
scroll to position [60, 0]
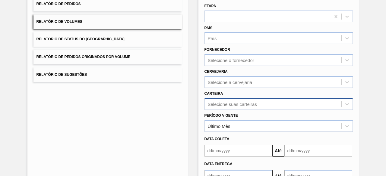
click at [234, 104] on div "Selecione suas carteiras" at bounding box center [278, 104] width 148 height 12
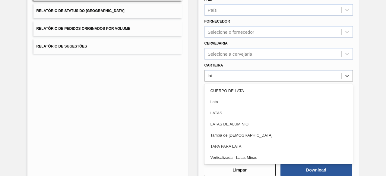
type input "lata"
click at [234, 104] on div "Lata" at bounding box center [278, 102] width 148 height 11
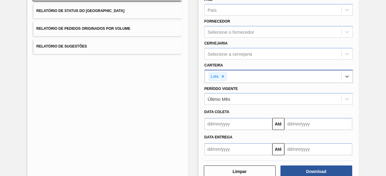
click at [235, 126] on input "text" at bounding box center [238, 124] width 68 height 12
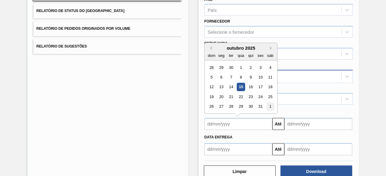
click at [272, 109] on div "1" at bounding box center [270, 107] width 8 height 8
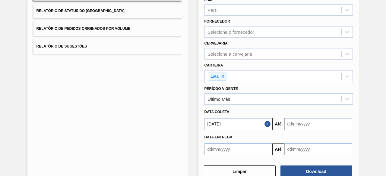
type input "[DATE]"
click at [242, 125] on input "[DATE]" at bounding box center [238, 124] width 68 height 12
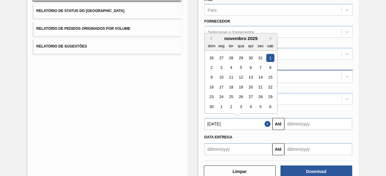
click at [268, 123] on button "Close" at bounding box center [268, 124] width 8 height 12
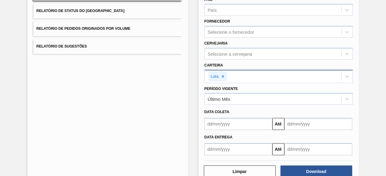
click at [258, 123] on input "text" at bounding box center [238, 124] width 68 height 12
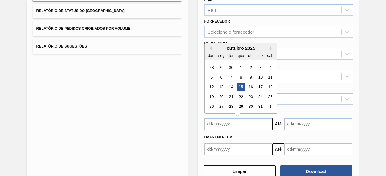
click at [242, 84] on div "15" at bounding box center [241, 87] width 8 height 8
type input "[DATE]"
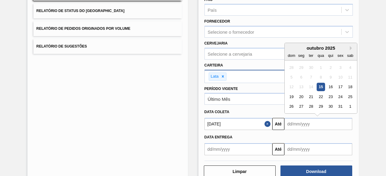
click at [309, 128] on input "text" at bounding box center [318, 124] width 68 height 12
click at [300, 94] on div "20" at bounding box center [301, 97] width 8 height 8
type input "[DATE]"
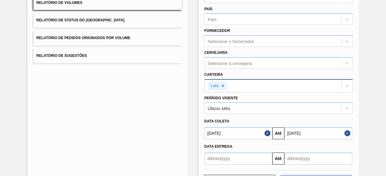
scroll to position [103, 0]
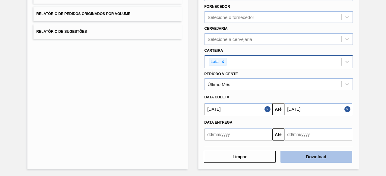
click at [341, 155] on button "Download" at bounding box center [316, 157] width 72 height 12
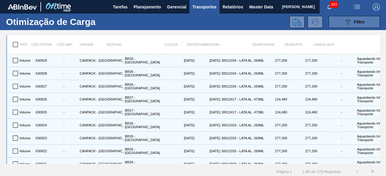
click at [368, 25] on button "089F7B8B-B2A5-4AFE-B5C0-19BA573D28AC Filtro" at bounding box center [354, 22] width 51 height 12
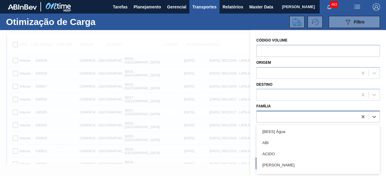
click at [295, 117] on div at bounding box center [307, 117] width 101 height 9
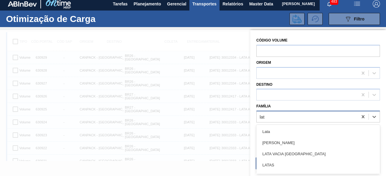
type input "lata"
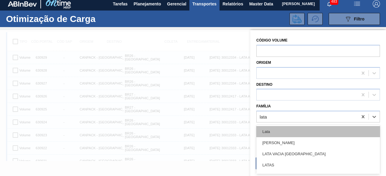
click at [288, 130] on div "Lata" at bounding box center [318, 131] width 124 height 11
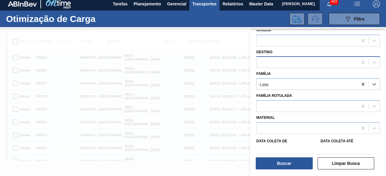
scroll to position [60, 0]
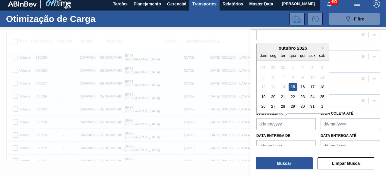
click at [285, 122] on de "Data coleta de" at bounding box center [285, 124] width 59 height 12
click at [294, 85] on div "15" at bounding box center [293, 87] width 8 height 8
type de "[DATE]"
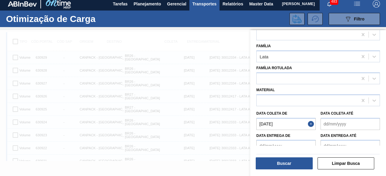
click at [335, 125] on até "Data coleta até" at bounding box center [350, 124] width 59 height 12
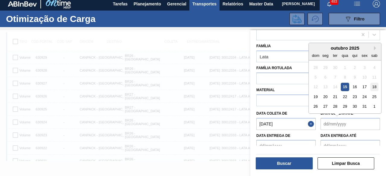
click at [374, 88] on div "18" at bounding box center [374, 87] width 8 height 8
click at [355, 126] on até "[DATE]" at bounding box center [350, 124] width 59 height 12
click at [324, 96] on div "20" at bounding box center [325, 97] width 8 height 8
type até "[DATE]"
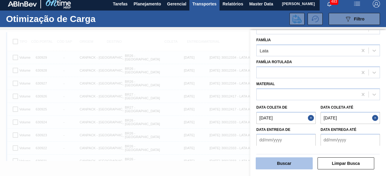
scroll to position [67, 0]
click at [299, 163] on button "Buscar" at bounding box center [284, 164] width 57 height 12
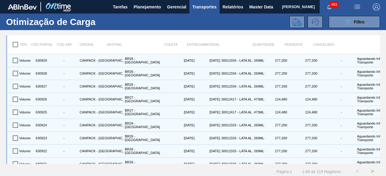
click at [15, 47] on input "checkbox" at bounding box center [15, 44] width 13 height 13
checkbox input "true"
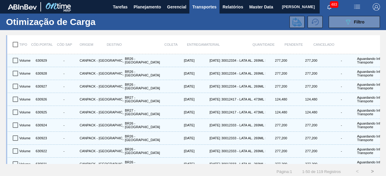
checkbox input "true"
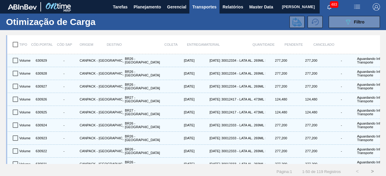
checkbox input "true"
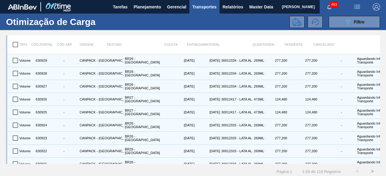
checkbox input "true"
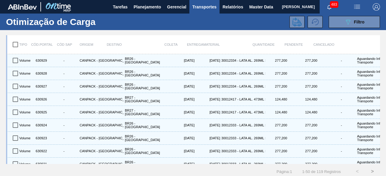
checkbox input "true"
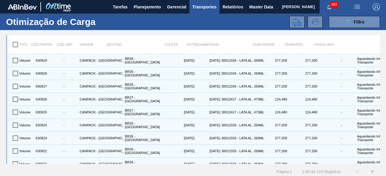
checkbox input "true"
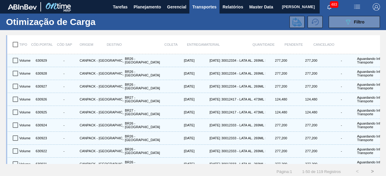
checkbox input "true"
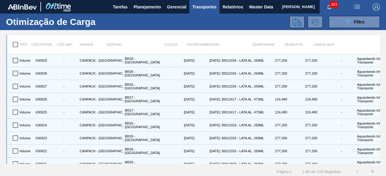
checkbox input "true"
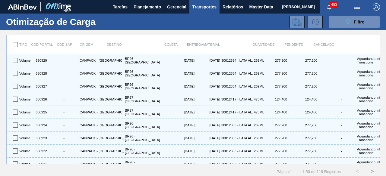
checkbox input "true"
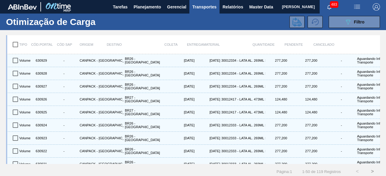
checkbox input "true"
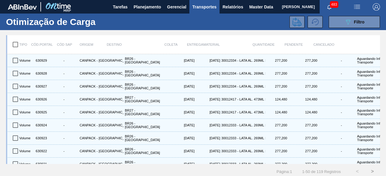
checkbox input "true"
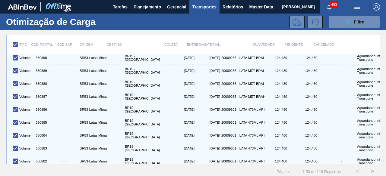
scroll to position [537, 0]
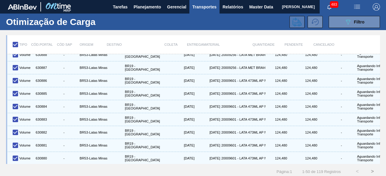
click at [297, 23] on icon at bounding box center [297, 21] width 9 height 9
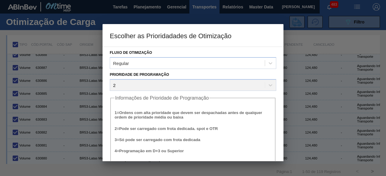
scroll to position [23, 0]
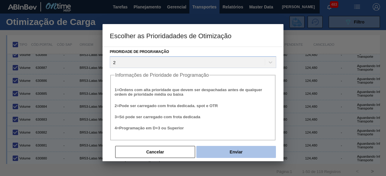
click at [238, 147] on button "Enviar" at bounding box center [236, 152] width 80 height 12
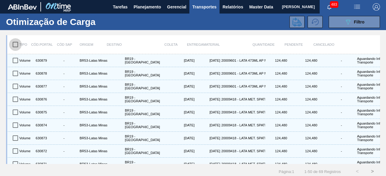
click at [17, 46] on input "checkbox" at bounding box center [15, 44] width 13 height 13
checkbox input "true"
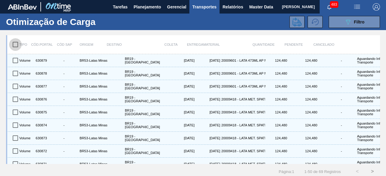
checkbox input "true"
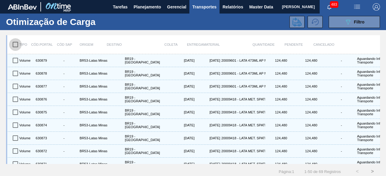
checkbox input "true"
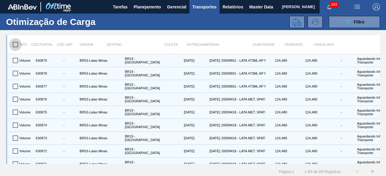
checkbox input "true"
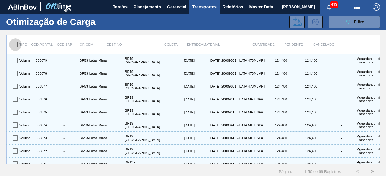
checkbox input "true"
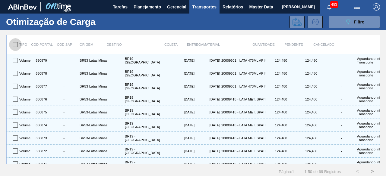
checkbox input "true"
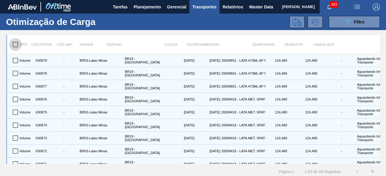
checkbox input "true"
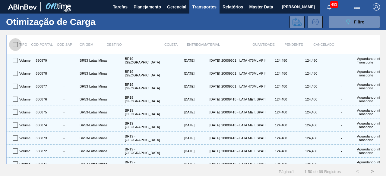
checkbox input "true"
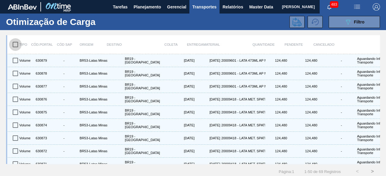
checkbox input "true"
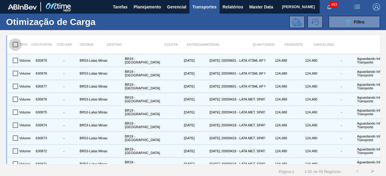
checkbox input "true"
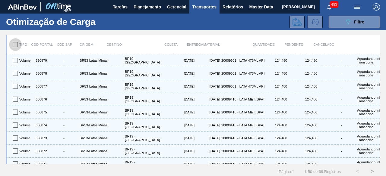
checkbox input "true"
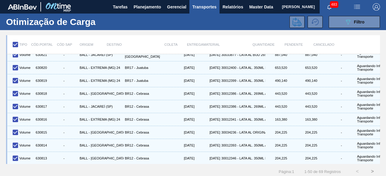
scroll to position [8, 0]
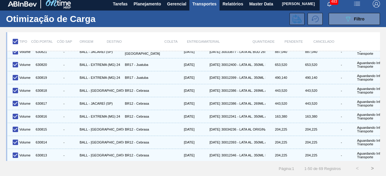
click at [297, 15] on icon at bounding box center [297, 18] width 9 height 9
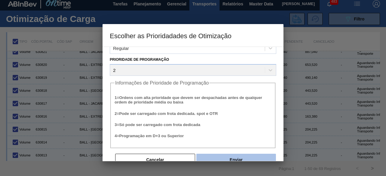
scroll to position [23, 0]
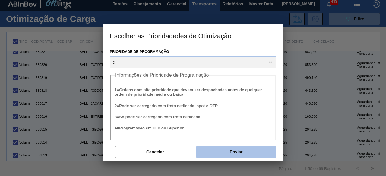
click at [225, 152] on button "Enviar" at bounding box center [236, 152] width 80 height 12
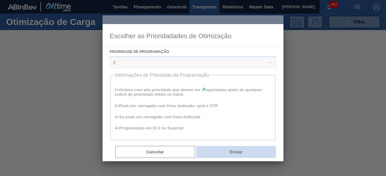
scroll to position [0, 0]
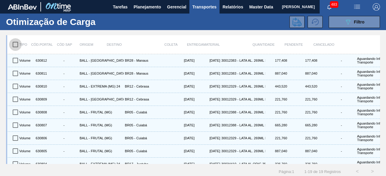
click at [16, 45] on input "checkbox" at bounding box center [15, 44] width 13 height 13
checkbox input "true"
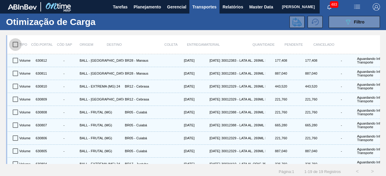
checkbox input "true"
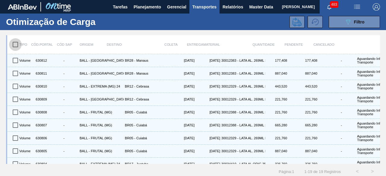
checkbox input "true"
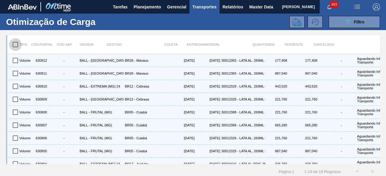
checkbox input "true"
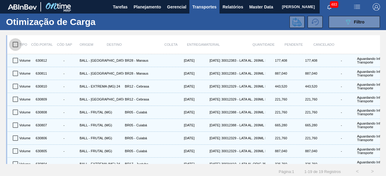
checkbox input "true"
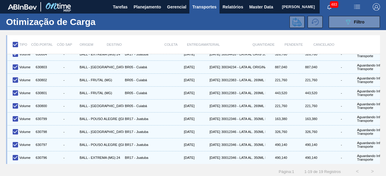
scroll to position [139, 0]
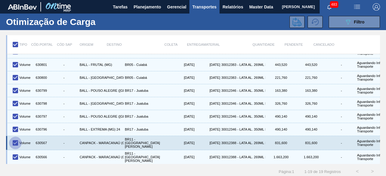
click at [18, 140] on input "checkbox" at bounding box center [15, 143] width 13 height 13
checkbox input "false"
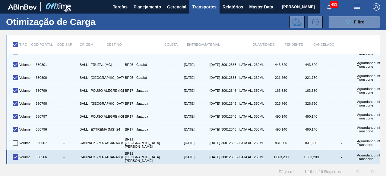
click at [16, 154] on input "checkbox" at bounding box center [15, 157] width 13 height 13
checkbox input "false"
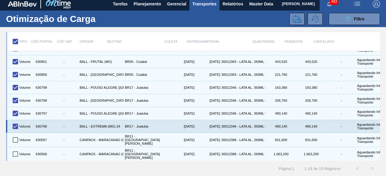
scroll to position [8, 0]
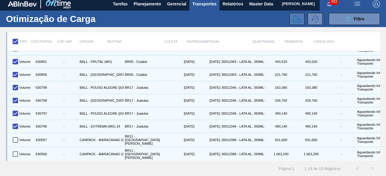
click at [293, 18] on icon at bounding box center [297, 18] width 9 height 9
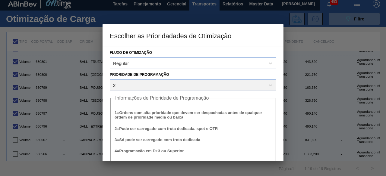
scroll to position [23, 0]
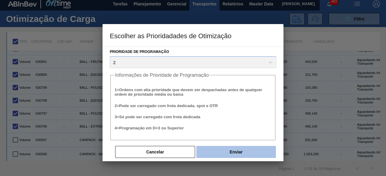
click at [225, 152] on button "Enviar" at bounding box center [236, 152] width 80 height 12
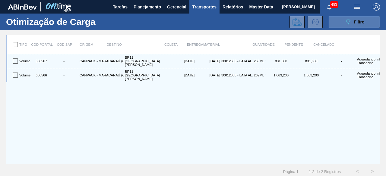
click at [353, 18] on button "089F7B8B-B2A5-4AFE-B5C0-19BA573D28AC Filtro" at bounding box center [354, 22] width 51 height 12
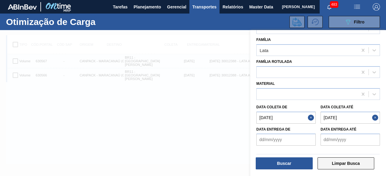
click at [342, 163] on button "Limpar Busca" at bounding box center [346, 164] width 57 height 12
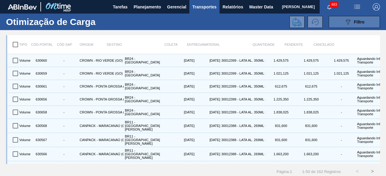
drag, startPoint x: 353, startPoint y: 20, endPoint x: 351, endPoint y: 27, distance: 7.3
click at [354, 20] on span "Filtro" at bounding box center [359, 22] width 11 height 5
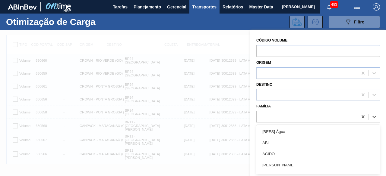
click at [295, 119] on div at bounding box center [307, 117] width 101 height 9
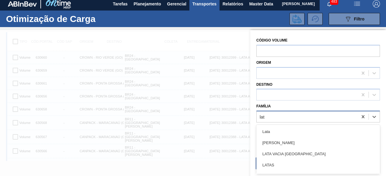
type input "lata"
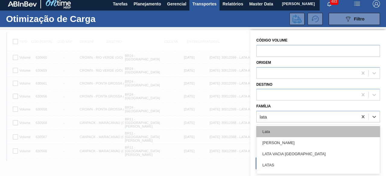
click at [286, 135] on div "Lata" at bounding box center [318, 131] width 124 height 11
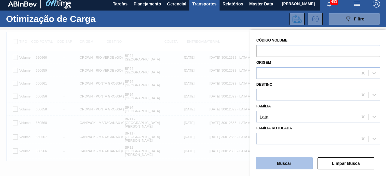
click at [291, 164] on button "Buscar" at bounding box center [284, 164] width 57 height 12
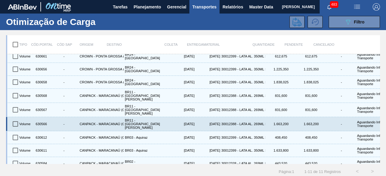
scroll to position [36, 0]
